Goal: Information Seeking & Learning: Learn about a topic

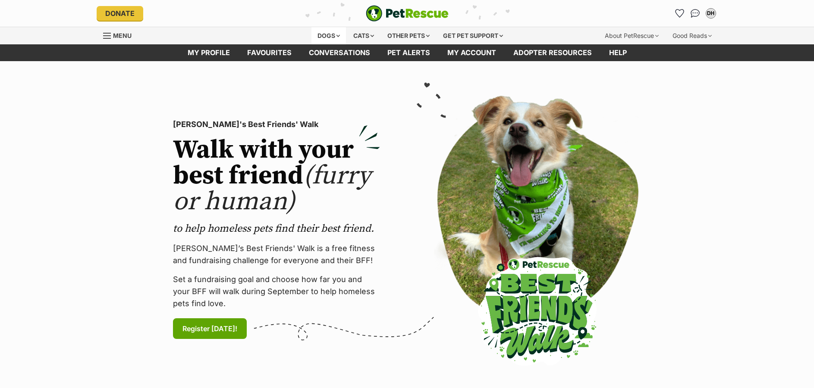
click at [326, 34] on div "Dogs" at bounding box center [328, 35] width 34 height 17
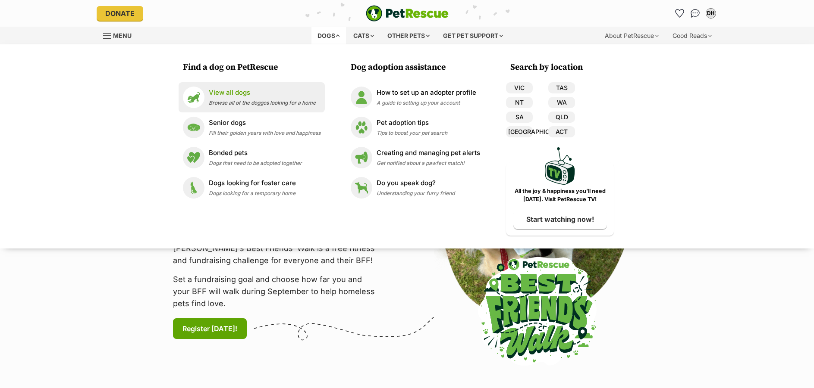
click at [234, 92] on p "View all dogs" at bounding box center [262, 93] width 107 height 10
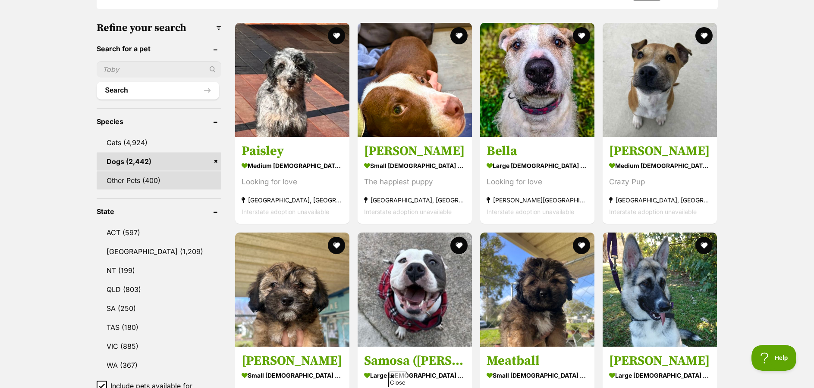
scroll to position [302, 0]
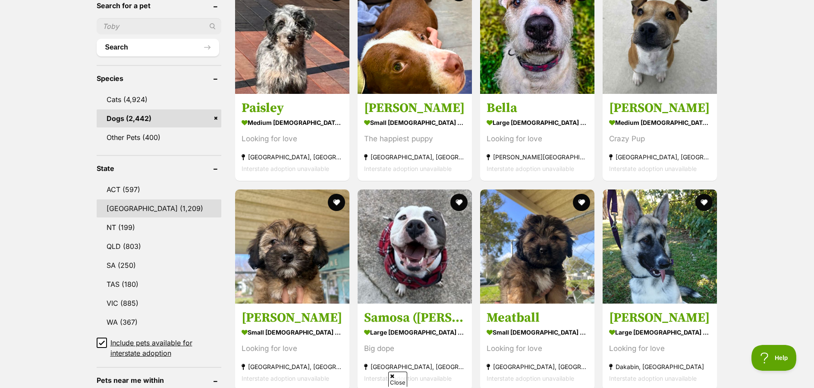
click at [121, 207] on link "NSW (1,209)" at bounding box center [159, 209] width 125 height 18
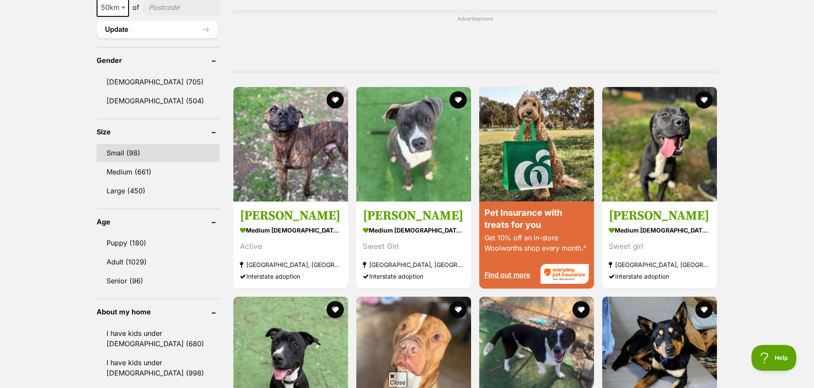
click at [118, 148] on link "Small (98)" at bounding box center [158, 153] width 123 height 18
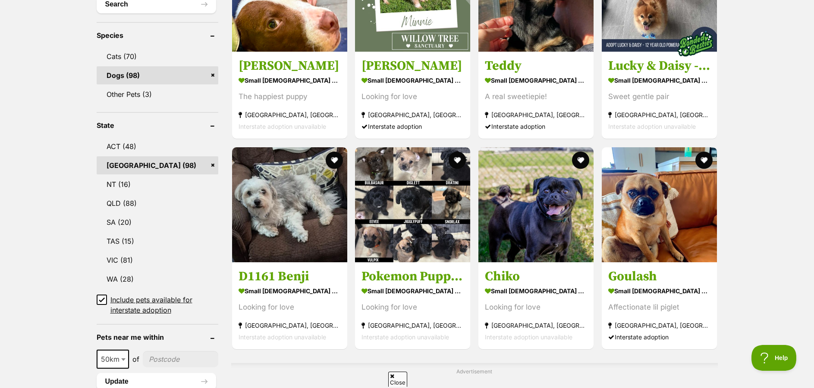
scroll to position [302, 0]
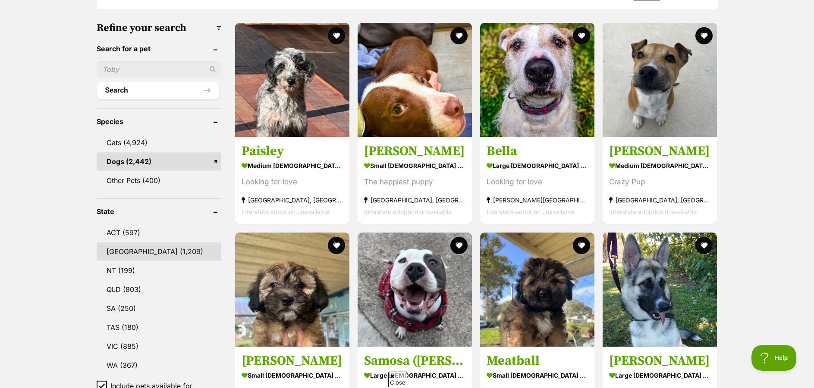
click at [120, 249] on link "NSW (1,209)" at bounding box center [159, 252] width 125 height 18
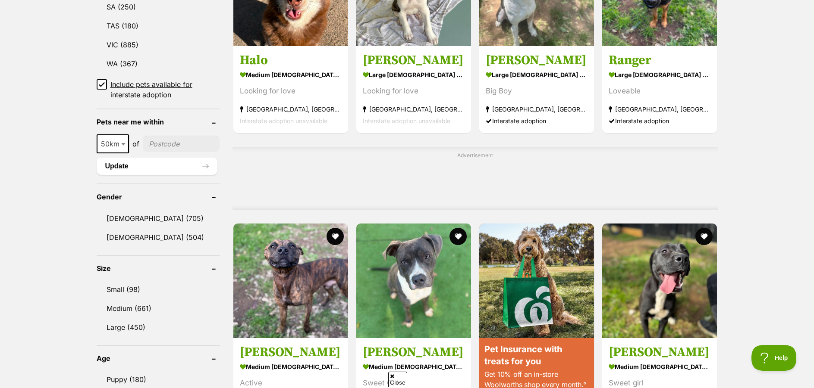
scroll to position [647, 0]
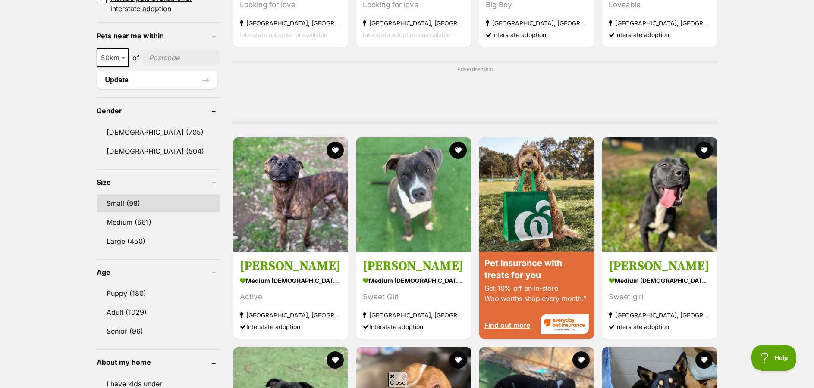
click at [111, 198] on link "Small (98)" at bounding box center [158, 203] width 123 height 18
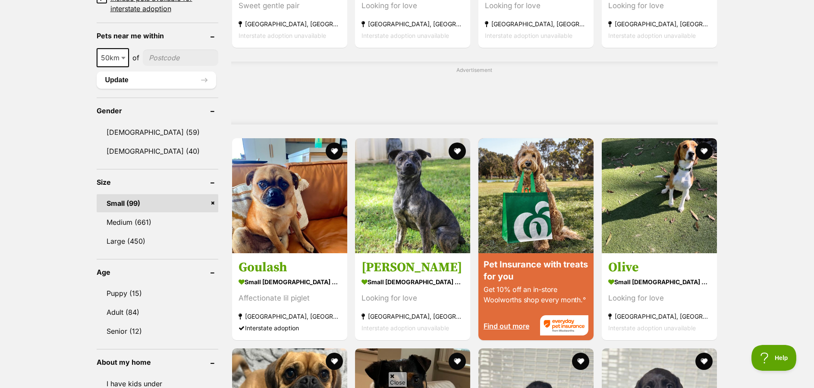
scroll to position [561, 0]
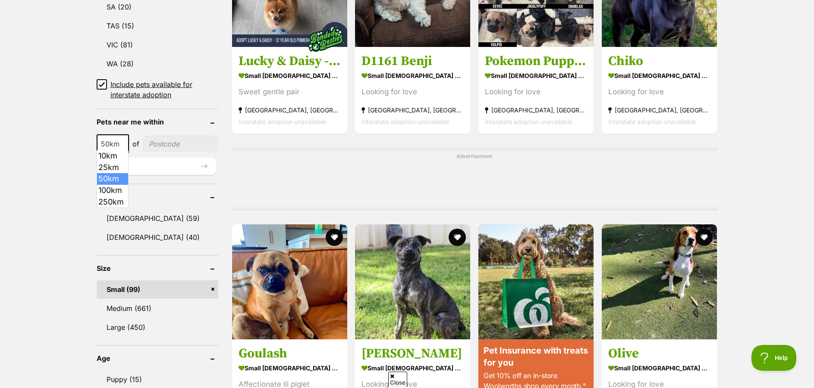
click at [125, 142] on span at bounding box center [124, 144] width 9 height 19
select select "100"
click at [163, 144] on input"] "postcode" at bounding box center [182, 144] width 72 height 16
type input"] "2000"
click at [145, 163] on button "Update" at bounding box center [156, 166] width 119 height 17
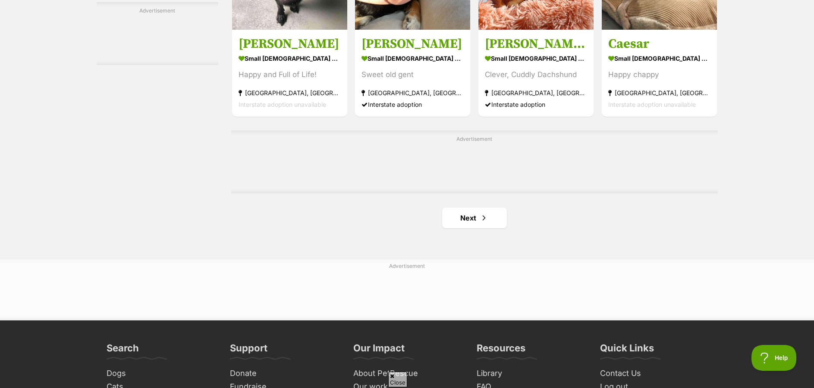
scroll to position [1423, 0]
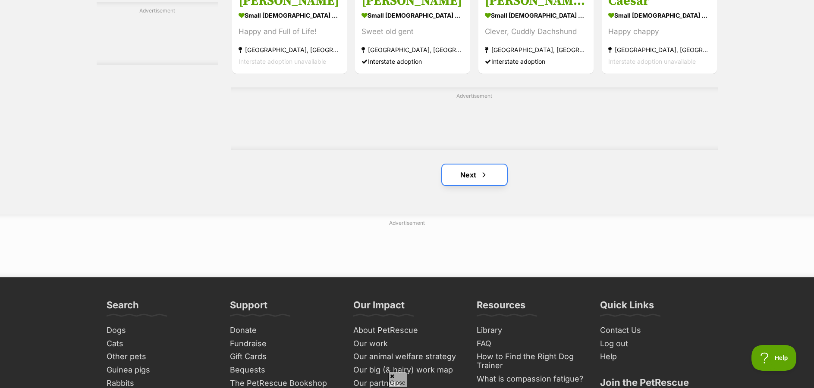
click at [476, 175] on link "Next" at bounding box center [474, 175] width 65 height 21
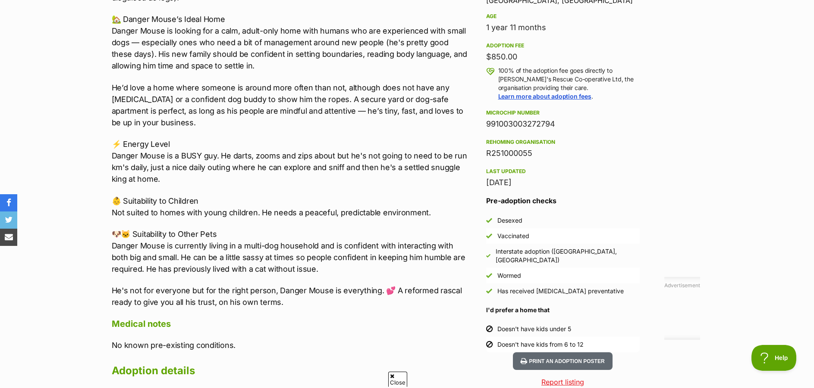
scroll to position [862, 0]
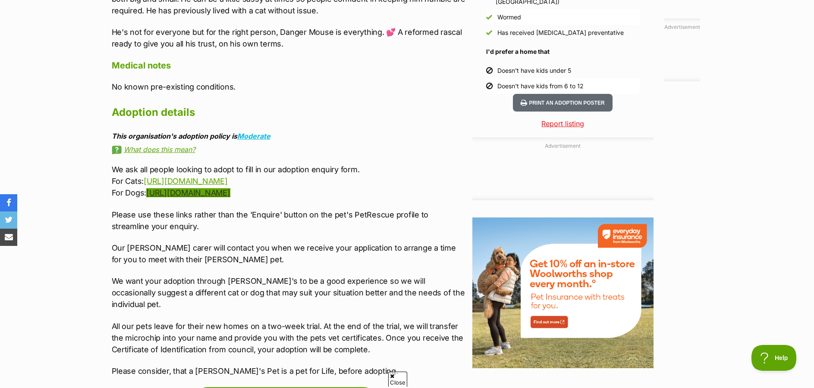
click at [230, 194] on link "[URL][DOMAIN_NAME]" at bounding box center [188, 192] width 84 height 9
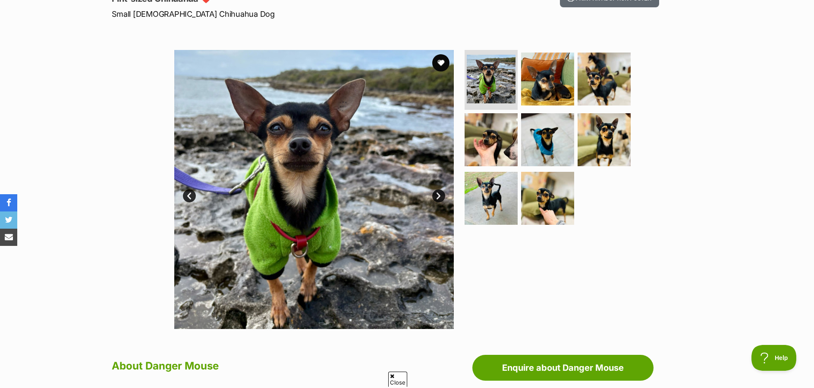
scroll to position [0, 0]
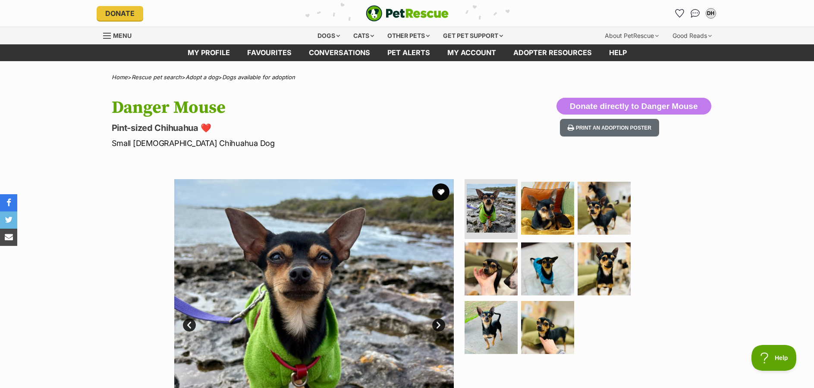
drag, startPoint x: 232, startPoint y: 111, endPoint x: 100, endPoint y: 111, distance: 131.1
click at [100, 111] on div "Danger Mouse Pint-sized Chihuahua ❤️ Small Male Chihuahua Dog Donate directly t…" at bounding box center [407, 123] width 634 height 51
copy h1 "Danger Mouse"
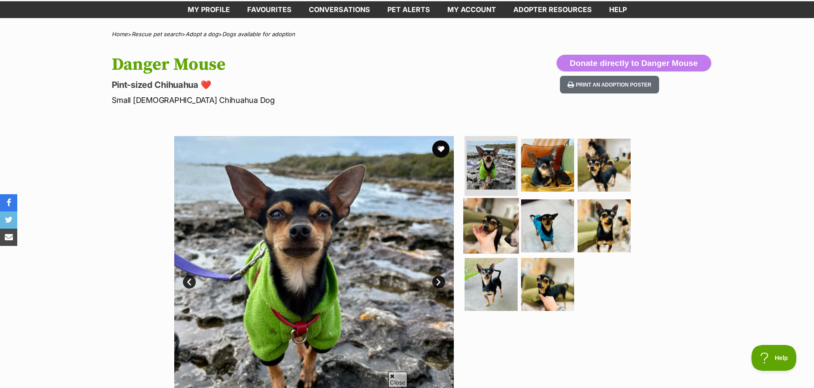
click at [486, 229] on img at bounding box center [491, 226] width 56 height 56
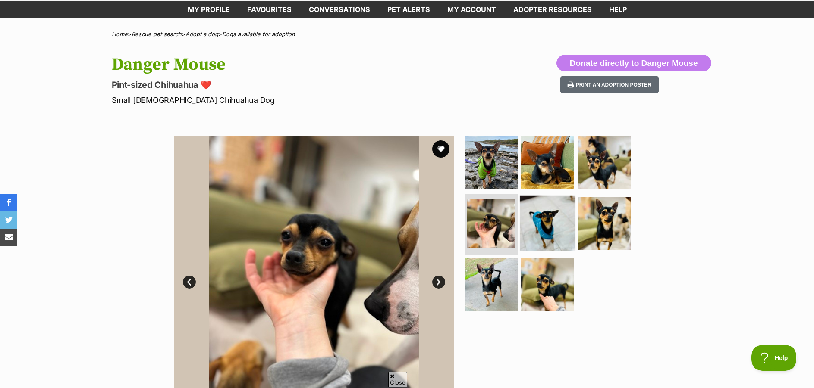
click at [532, 218] on img at bounding box center [548, 224] width 56 height 56
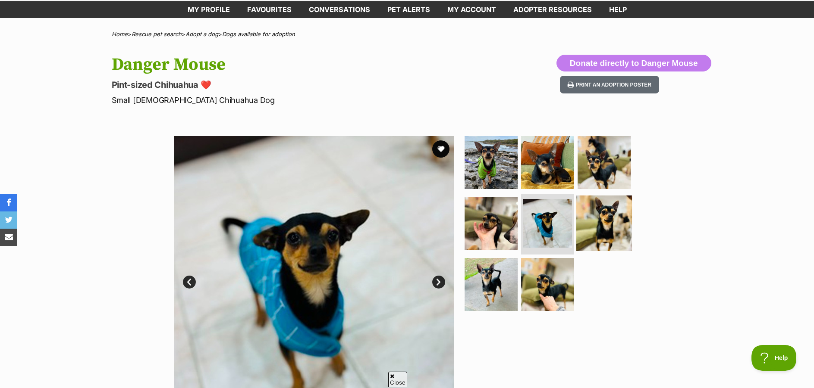
click at [598, 219] on img at bounding box center [604, 224] width 56 height 56
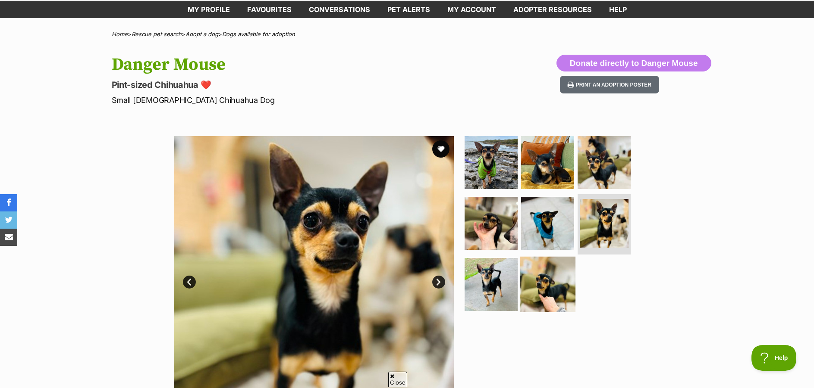
click at [538, 295] on img at bounding box center [548, 285] width 56 height 56
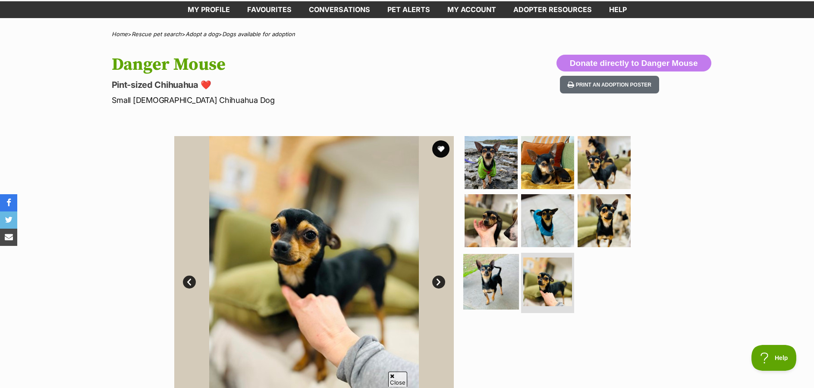
click at [486, 287] on img at bounding box center [491, 282] width 56 height 56
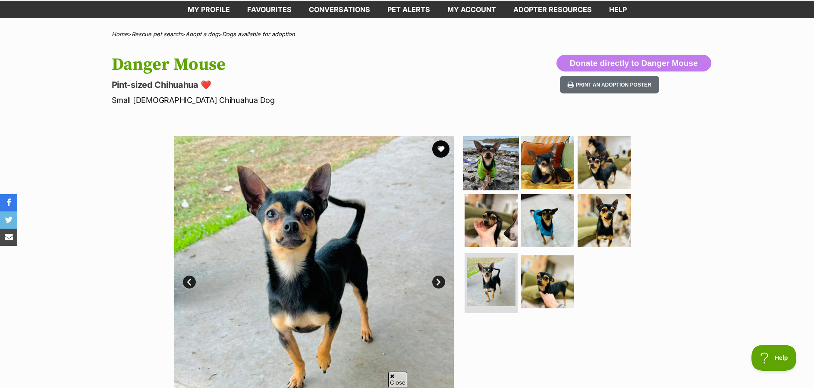
click at [482, 153] on img at bounding box center [491, 163] width 56 height 56
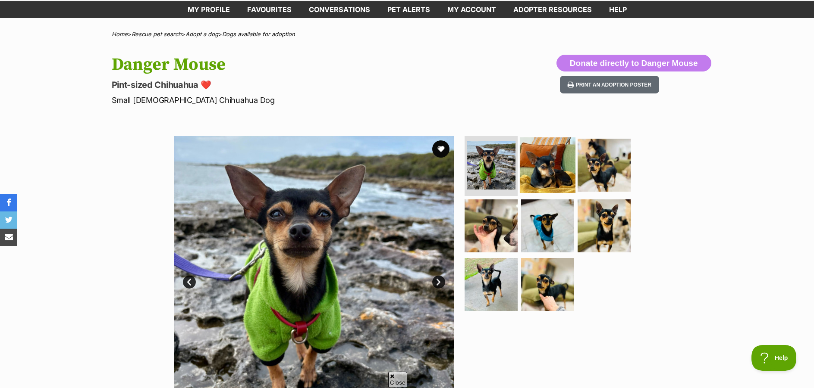
click at [553, 153] on img at bounding box center [548, 165] width 56 height 56
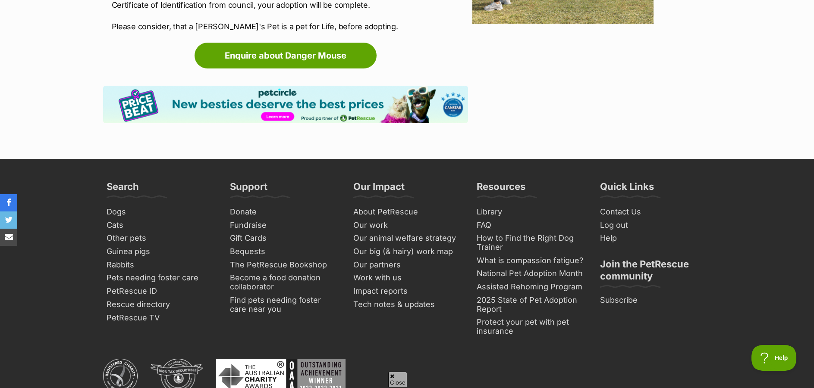
scroll to position [1294, 0]
